Goal: Navigation & Orientation: Find specific page/section

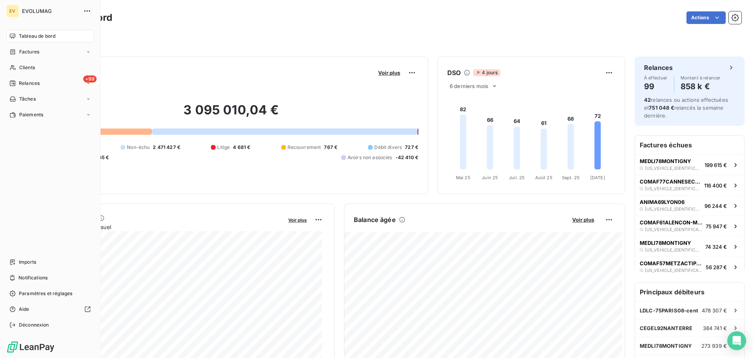
click at [26, 9] on span "EVOLUMAG" at bounding box center [50, 11] width 57 height 6
click at [88, 11] on icon "button" at bounding box center [87, 10] width 6 height 1
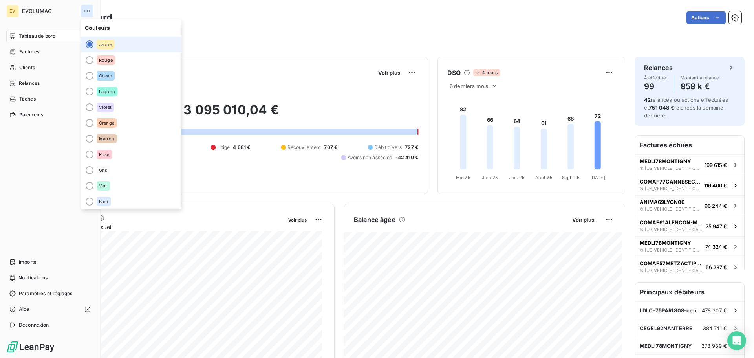
click at [88, 11] on icon "button" at bounding box center [87, 10] width 6 height 1
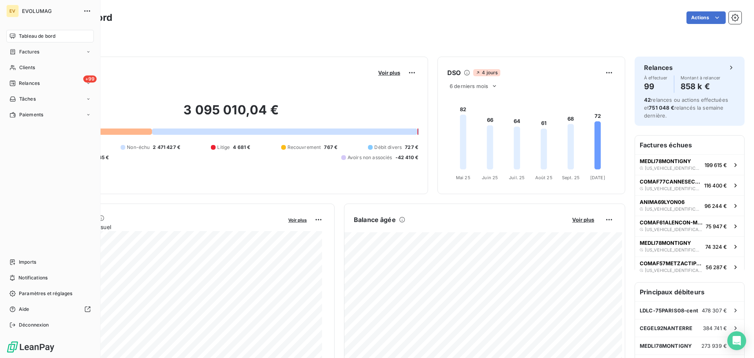
click at [38, 11] on span "EVOLUMAG" at bounding box center [50, 11] width 57 height 6
click at [42, 52] on div "Factures" at bounding box center [50, 52] width 88 height 13
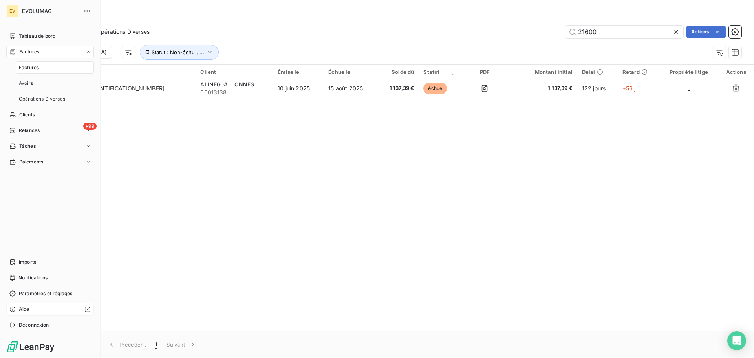
click at [21, 308] on span "Aide" at bounding box center [24, 309] width 11 height 7
click at [29, 13] on span "EVOLUMAG" at bounding box center [50, 11] width 57 height 6
click at [32, 11] on span "EVOLUMAG" at bounding box center [50, 11] width 57 height 6
click at [14, 9] on div "EV" at bounding box center [12, 11] width 13 height 13
click at [25, 9] on span "EVOLUMAG" at bounding box center [50, 11] width 57 height 6
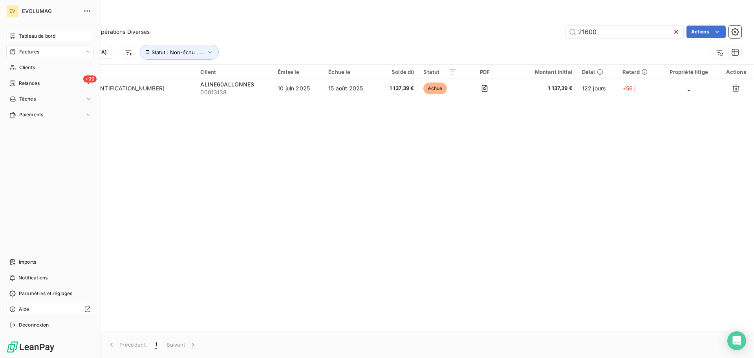
click at [35, 36] on span "Tableau de bord" at bounding box center [37, 36] width 37 height 7
